Goal: Find specific page/section: Find specific page/section

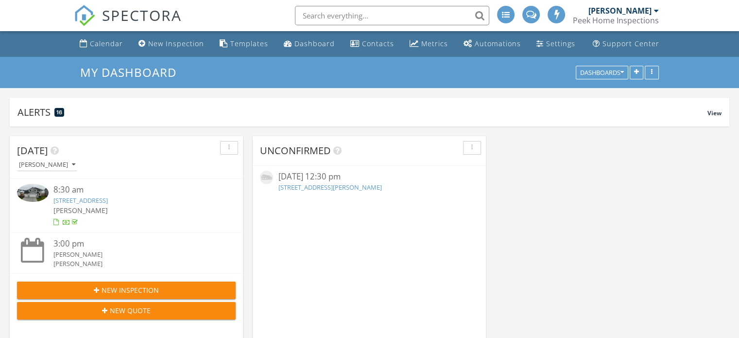
scroll to position [4, 5]
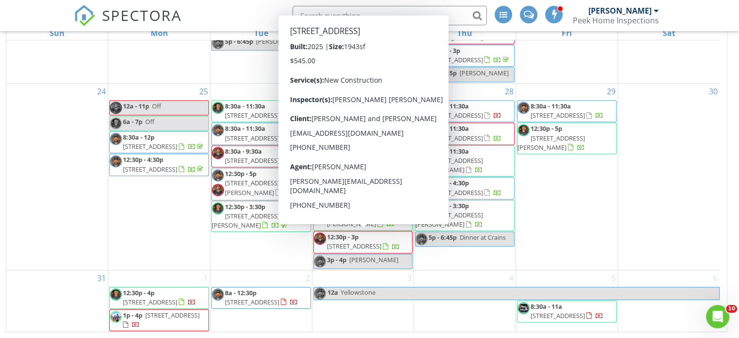
click at [392, 243] on div at bounding box center [396, 247] width 8 height 8
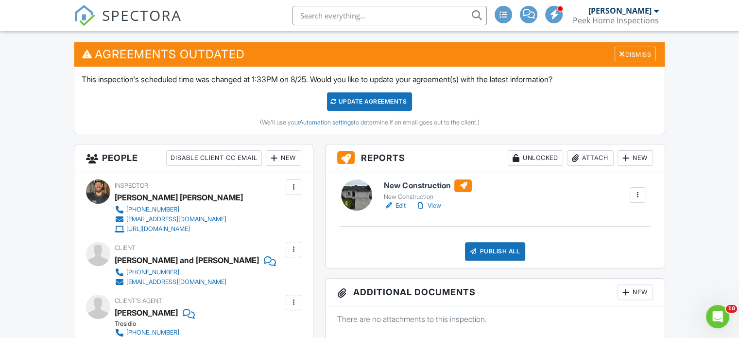
click at [431, 206] on link "View" at bounding box center [427, 206] width 25 height 10
